Goal: Task Accomplishment & Management: Manage account settings

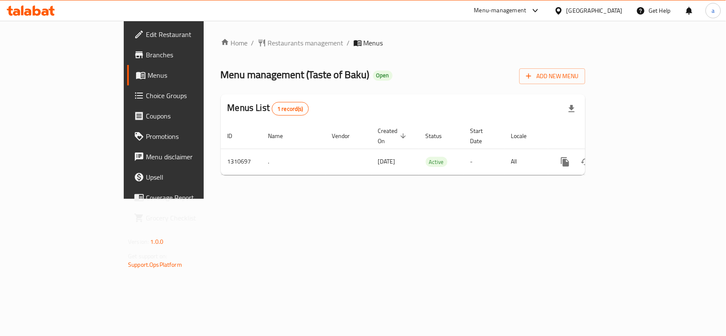
click at [146, 34] on span "Edit Restaurant" at bounding box center [192, 34] width 92 height 10
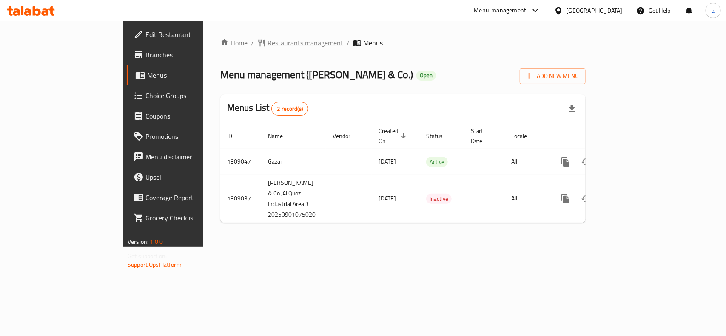
click at [267, 40] on span "Restaurants management" at bounding box center [305, 43] width 76 height 10
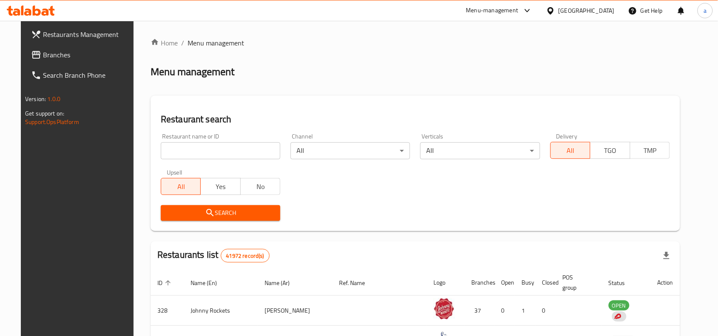
click at [188, 152] on input "search" at bounding box center [220, 150] width 119 height 17
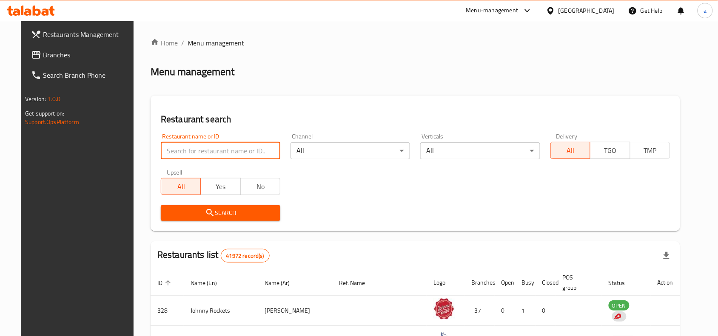
paste input "705137"
type input "705137"
click button "Search" at bounding box center [220, 213] width 119 height 16
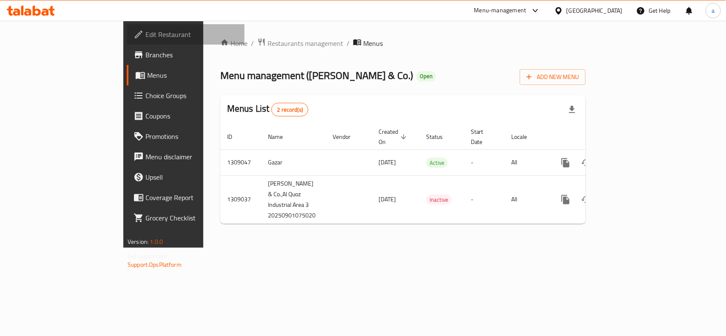
click at [145, 34] on span "Edit Restaurant" at bounding box center [191, 34] width 92 height 10
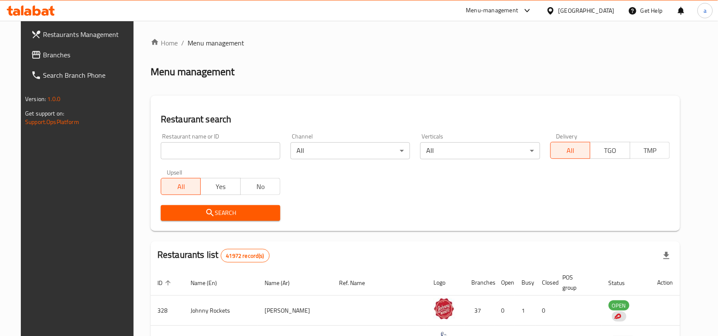
click at [43, 54] on span "Branches" at bounding box center [88, 55] width 91 height 10
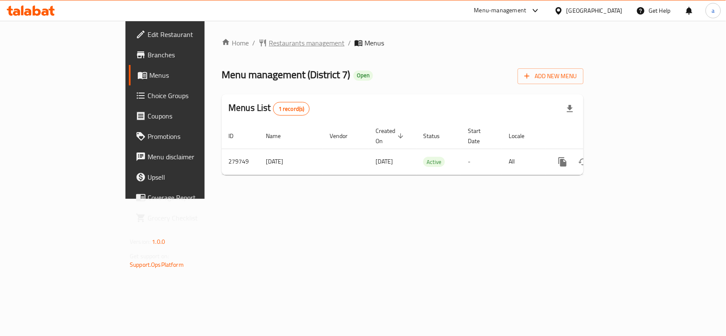
click at [269, 42] on span "Restaurants management" at bounding box center [307, 43] width 76 height 10
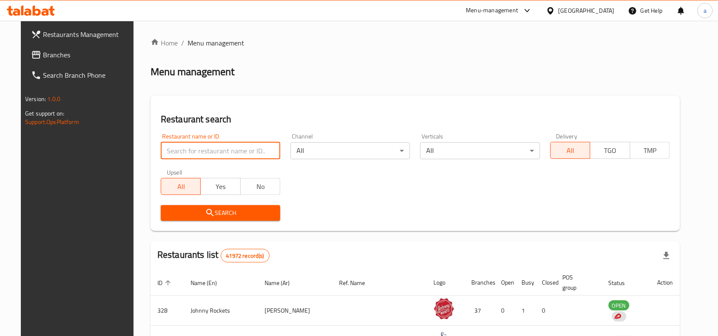
click at [185, 147] on input "search" at bounding box center [220, 150] width 119 height 17
paste input "628169"
type input "628169"
click button "Search" at bounding box center [220, 213] width 119 height 16
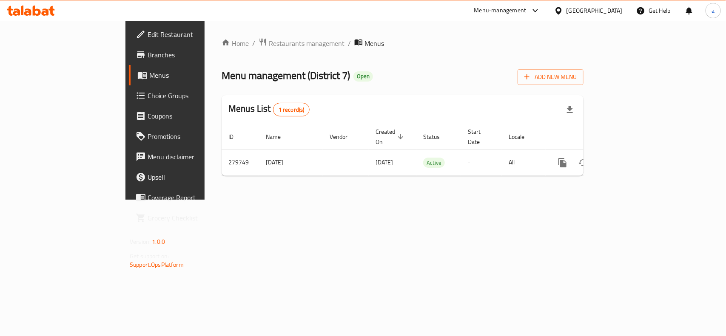
click at [147, 31] on span "Edit Restaurant" at bounding box center [193, 34] width 92 height 10
